Goal: Task Accomplishment & Management: Manage account settings

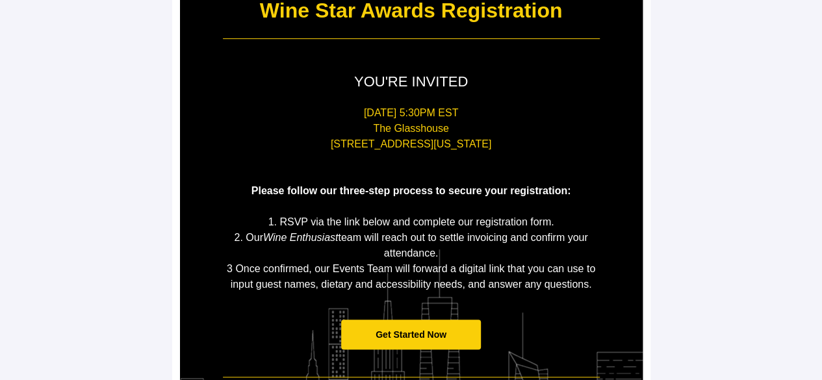
scroll to position [195, 0]
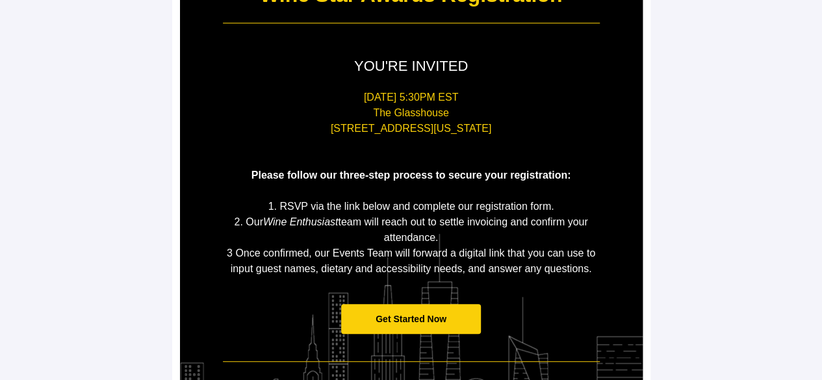
click at [425, 316] on span "Get Started Now" at bounding box center [411, 319] width 71 height 10
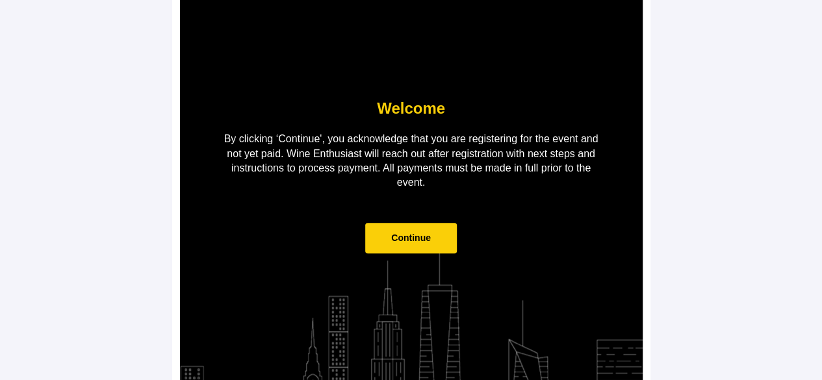
scroll to position [136, 0]
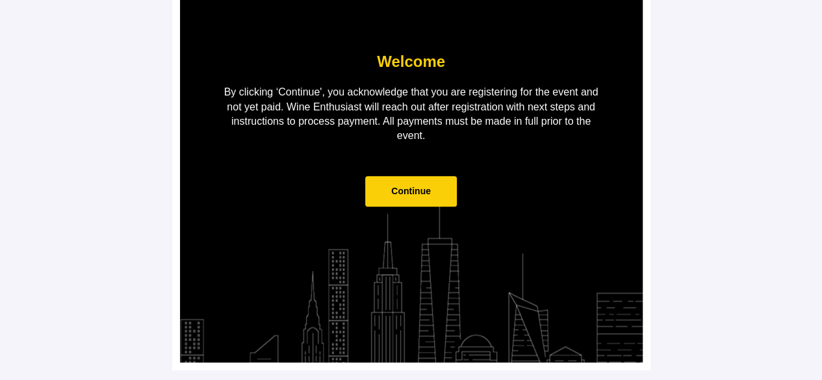
click at [424, 184] on span "Continue" at bounding box center [411, 191] width 92 height 31
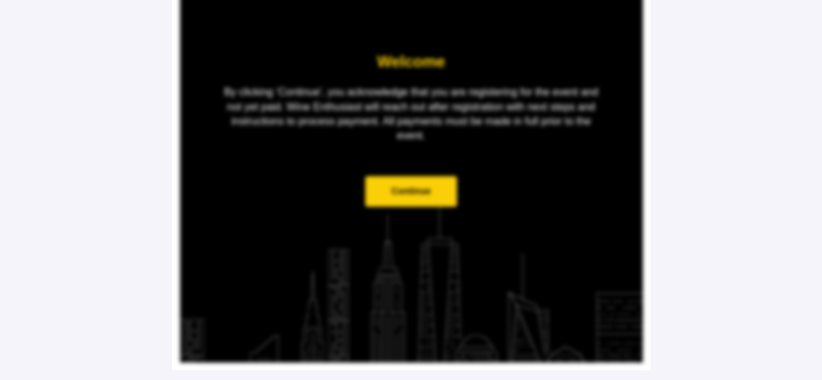
scroll to position [0, 0]
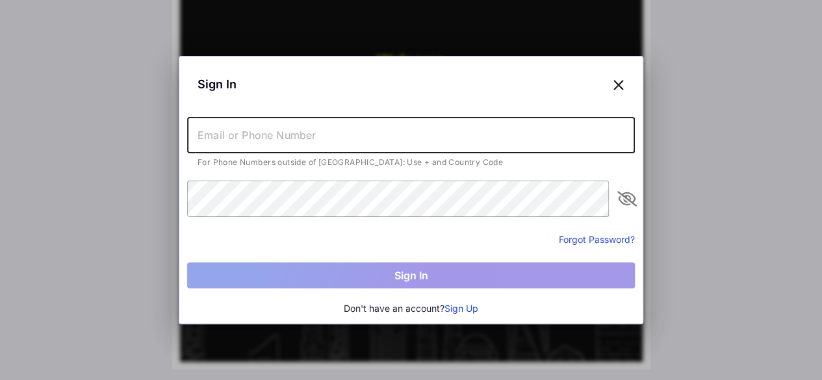
click at [333, 138] on input "text" at bounding box center [411, 135] width 448 height 36
type input "[PERSON_NAME][EMAIL_ADDRESS][DOMAIN_NAME]"
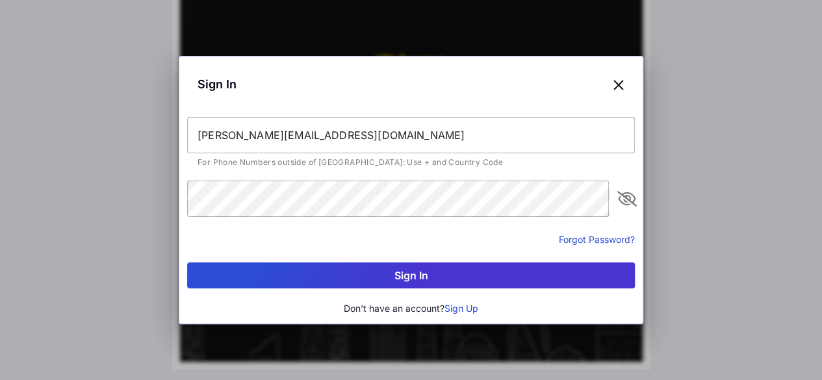
click at [427, 268] on button "Sign In" at bounding box center [411, 276] width 448 height 26
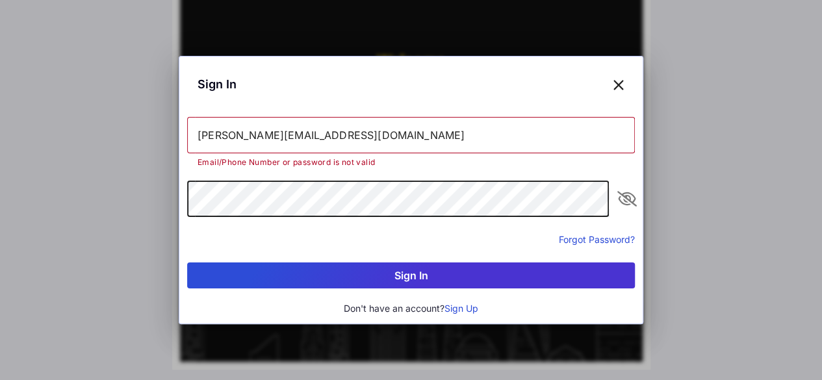
click at [155, 199] on div "Sign In [PERSON_NAME][EMAIL_ADDRESS][DOMAIN_NAME] Email/Phone Number or passwor…" at bounding box center [411, 190] width 822 height 380
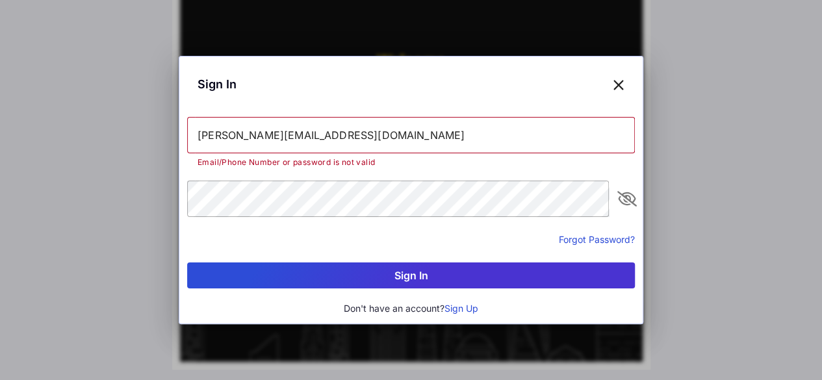
click at [399, 284] on button "Sign In" at bounding box center [411, 276] width 448 height 26
click at [616, 83] on icon at bounding box center [619, 84] width 12 height 19
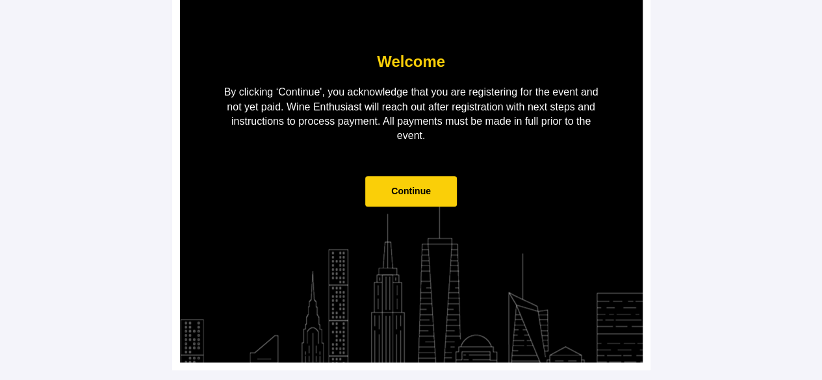
drag, startPoint x: 810, startPoint y: 1, endPoint x: 74, endPoint y: 96, distance: 741.7
click at [74, 96] on main "Welcome By clicking ‘Continue', you acknowledge that you are registering for th…" at bounding box center [411, 122] width 822 height 517
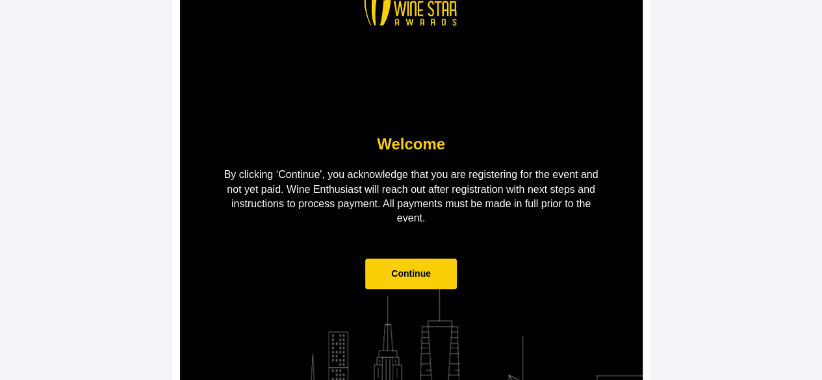
scroll to position [0, 0]
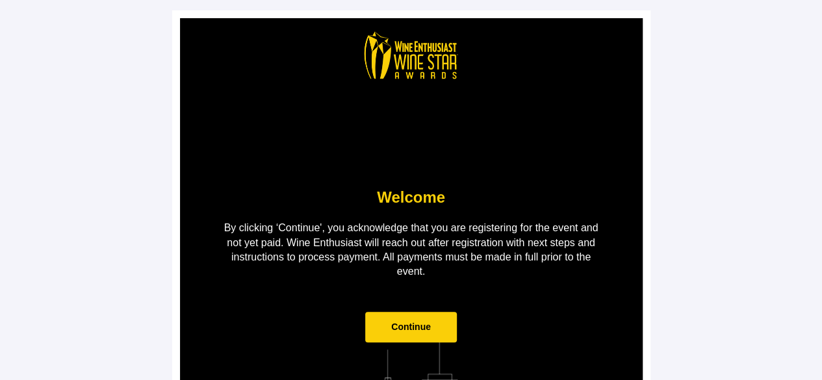
drag, startPoint x: 819, startPoint y: 3, endPoint x: 108, endPoint y: 155, distance: 727.1
click at [108, 155] on main "Welcome By clicking ‘Continue', you acknowledge that you are registering for th…" at bounding box center [411, 258] width 822 height 517
